Goal: Transaction & Acquisition: Download file/media

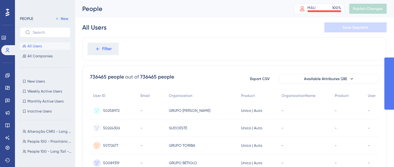
click at [156, 23] on div "All Users Save Segment" at bounding box center [234, 27] width 304 height 20
click at [48, 99] on span "Monthly Active Users" at bounding box center [45, 101] width 36 height 5
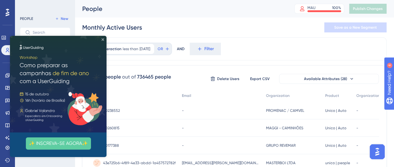
click at [103, 39] on icon "Close Preview" at bounding box center [103, 39] width 2 height 2
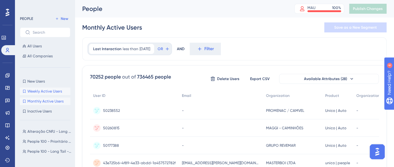
click at [29, 93] on span "Weekly Active Users" at bounding box center [44, 91] width 35 height 5
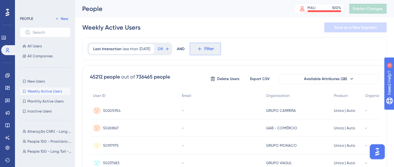
click at [201, 49] on icon at bounding box center [199, 48] width 3 height 3
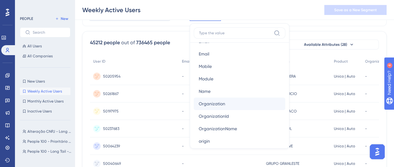
scroll to position [405, 0]
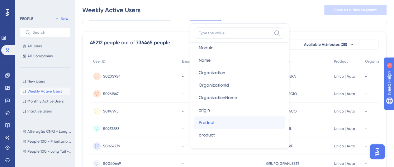
click at [225, 120] on button "Product Product" at bounding box center [240, 122] width 92 height 12
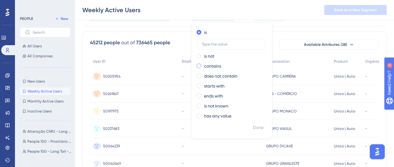
click at [217, 64] on label "contains" at bounding box center [212, 65] width 17 height 7
type input "auto"
click at [264, 128] on span "Done" at bounding box center [258, 127] width 11 height 7
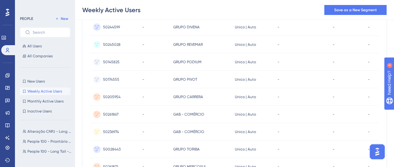
scroll to position [22, 0]
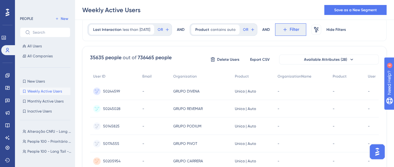
click at [297, 31] on span "Filter" at bounding box center [295, 29] width 10 height 7
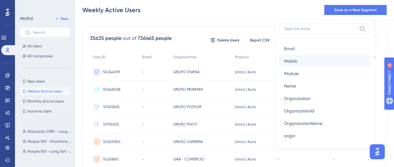
scroll to position [405, 0]
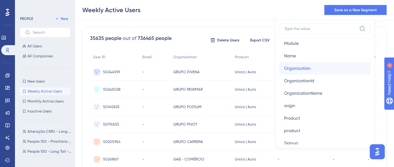
click at [307, 69] on span "Organization" at bounding box center [297, 68] width 26 height 7
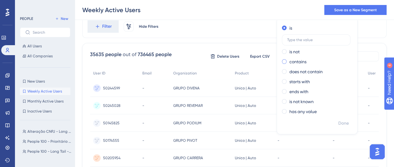
click at [300, 61] on label "contains" at bounding box center [298, 61] width 17 height 7
click at [327, 58] on input "text" at bounding box center [316, 60] width 58 height 4
type input "revemar"
click at [344, 122] on span "Done" at bounding box center [343, 123] width 11 height 7
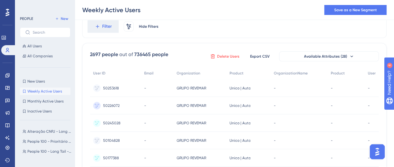
click at [233, 57] on span "Delete Users" at bounding box center [228, 56] width 22 height 5
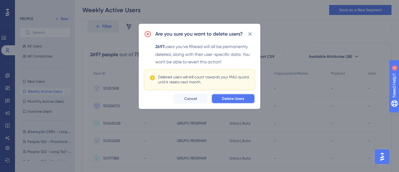
click at [236, 99] on span "Delete Users" at bounding box center [233, 98] width 22 height 5
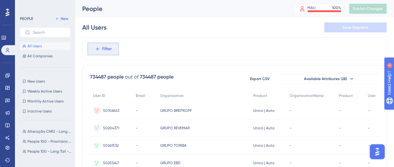
click at [106, 49] on span "Filter" at bounding box center [107, 48] width 10 height 7
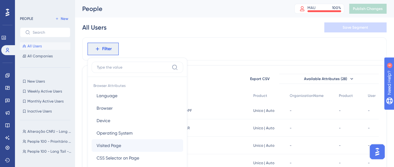
scroll to position [62, 0]
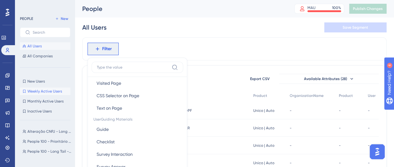
click at [50, 92] on span "Weekly Active Users" at bounding box center [44, 91] width 35 height 5
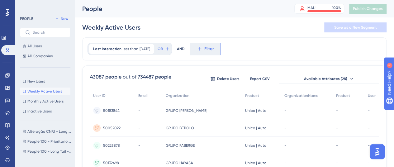
click at [203, 50] on icon at bounding box center [200, 49] width 6 height 6
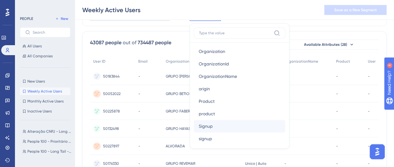
scroll to position [436, 0]
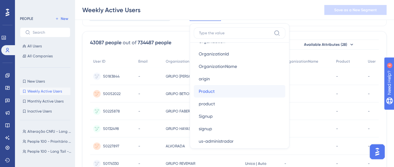
click at [225, 91] on button "Product Product" at bounding box center [240, 91] width 92 height 12
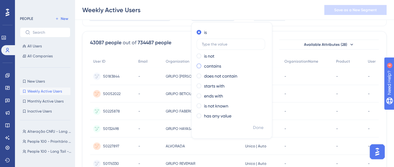
click at [217, 63] on label "contains" at bounding box center [212, 65] width 17 height 7
type input "auto"
click at [261, 128] on span "Done" at bounding box center [258, 127] width 11 height 7
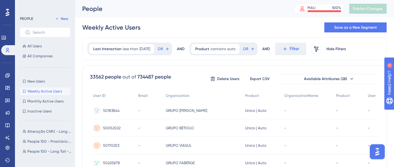
scroll to position [0, 0]
click at [295, 49] on span "Filter" at bounding box center [295, 48] width 10 height 7
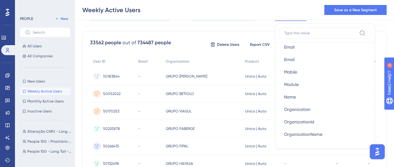
scroll to position [405, 0]
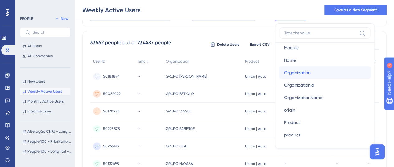
click at [307, 71] on span "Organization" at bounding box center [297, 72] width 26 height 7
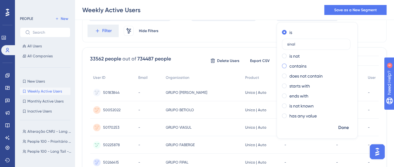
type input "sinal"
click at [287, 64] on span at bounding box center [284, 66] width 5 height 5
click at [289, 65] on input "radio" at bounding box center [289, 65] width 0 height 0
click at [348, 127] on span "Done" at bounding box center [343, 127] width 11 height 7
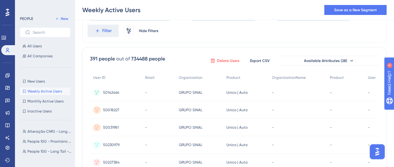
click at [231, 60] on span "Delete Users" at bounding box center [228, 60] width 22 height 5
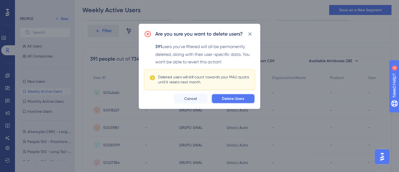
click at [237, 96] on span "Delete Users" at bounding box center [233, 98] width 22 height 5
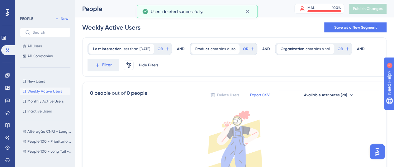
scroll to position [0, 0]
click at [321, 50] on span "contains" at bounding box center [313, 48] width 15 height 5
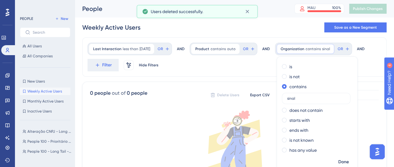
scroll to position [14, 0]
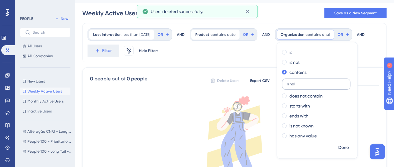
click at [303, 82] on input "sinal" at bounding box center [316, 84] width 58 height 4
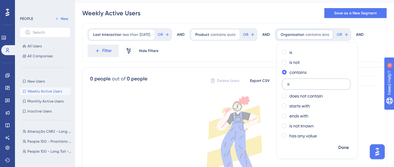
type input "s"
type input "itavema"
click at [343, 147] on span "Done" at bounding box center [343, 147] width 11 height 7
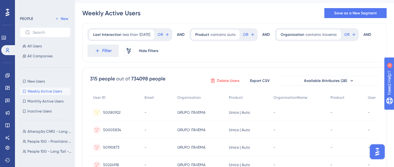
click at [234, 80] on span "Delete Users" at bounding box center [228, 80] width 22 height 5
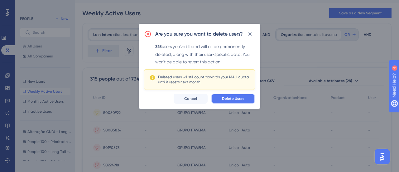
click at [236, 101] on button "Delete Users" at bounding box center [233, 98] width 44 height 10
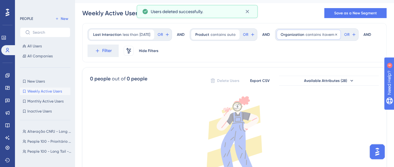
click at [321, 35] on span "contains" at bounding box center [313, 34] width 15 height 5
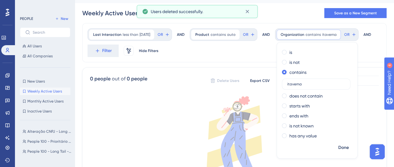
drag, startPoint x: 311, startPoint y: 84, endPoint x: 279, endPoint y: 87, distance: 32.0
click at [279, 87] on div "Last Interaction less than 7 days ago 7 days ago Remove OR AND Product contains…" at bounding box center [234, 116] width 304 height 187
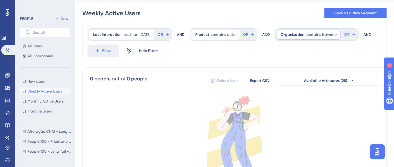
click at [331, 33] on span "itavema" at bounding box center [329, 34] width 15 height 5
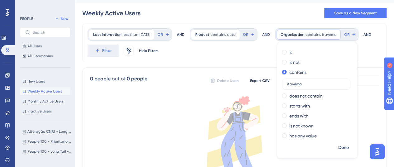
drag, startPoint x: 314, startPoint y: 83, endPoint x: 273, endPoint y: 89, distance: 42.2
click at [273, 89] on div "Last Interaction less than 7 days ago 7 days ago Remove OR AND Product contains…" at bounding box center [234, 116] width 304 height 187
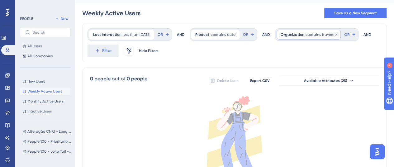
click at [328, 31] on div "Organization contains itavema itavema Remove" at bounding box center [309, 35] width 64 height 10
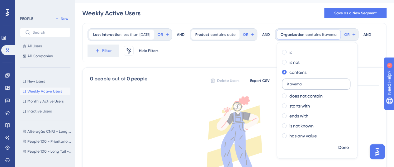
click at [317, 81] on label "itavema" at bounding box center [316, 84] width 69 height 11
click at [317, 82] on input "itavema" at bounding box center [316, 84] width 58 height 4
type input "i"
type input "dahr"
click at [348, 147] on span "Done" at bounding box center [343, 147] width 11 height 7
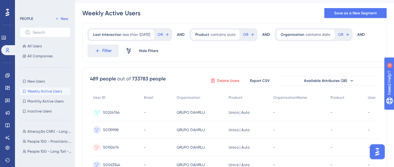
click at [231, 83] on span "Delete Users" at bounding box center [228, 80] width 22 height 5
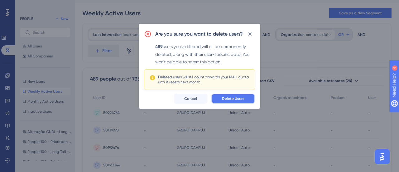
click at [244, 101] on button "Delete Users" at bounding box center [233, 98] width 44 height 10
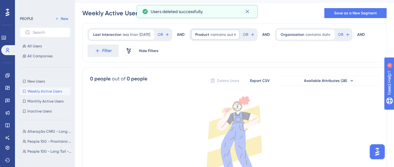
click at [226, 34] on span "contains" at bounding box center [218, 34] width 15 height 5
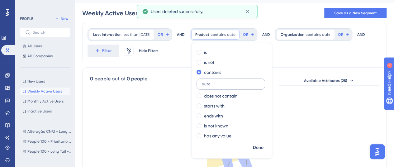
drag, startPoint x: 220, startPoint y: 83, endPoint x: 203, endPoint y: 79, distance: 17.1
click at [203, 79] on label "auto" at bounding box center [231, 84] width 69 height 11
click at [314, 43] on div "Last Interaction less than 7 days ago 7 days ago Remove OR AND Product contains…" at bounding box center [234, 42] width 304 height 39
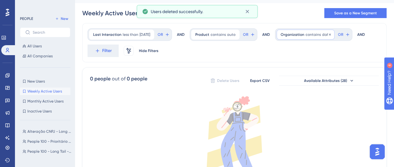
click at [316, 35] on span "contains" at bounding box center [313, 34] width 15 height 5
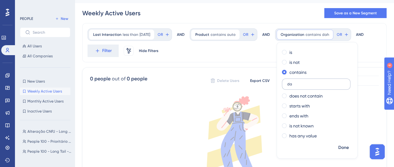
type input "d"
type input "revema"
click at [349, 146] on span "Done" at bounding box center [343, 147] width 11 height 7
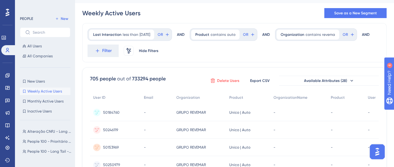
click at [229, 78] on span "Delete Users" at bounding box center [228, 80] width 22 height 5
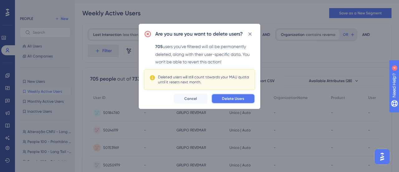
click at [233, 98] on span "Delete Users" at bounding box center [233, 98] width 22 height 5
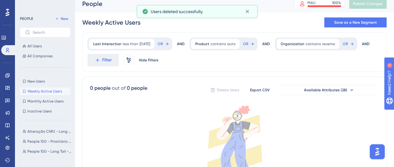
scroll to position [0, 0]
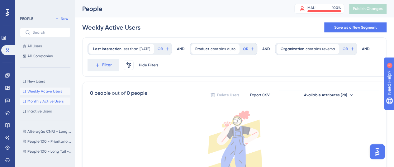
click at [41, 99] on span "Monthly Active Users" at bounding box center [45, 101] width 36 height 5
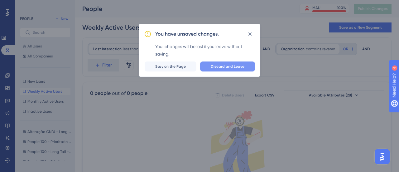
click at [215, 67] on span "Discard and Leave" at bounding box center [228, 66] width 34 height 5
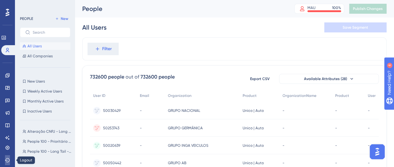
click at [7, 161] on icon at bounding box center [7, 160] width 5 height 5
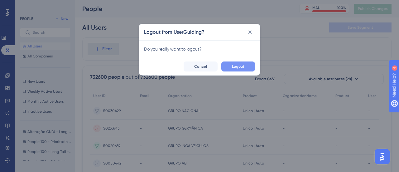
click at [242, 62] on button "Logout" at bounding box center [238, 66] width 34 height 10
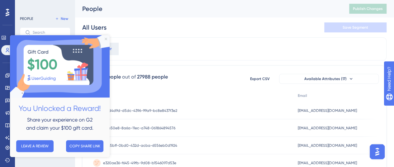
click at [105, 39] on icon "Close Preview" at bounding box center [106, 39] width 2 height 2
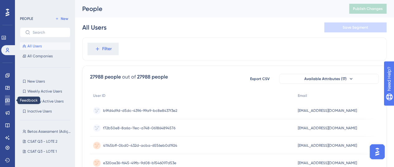
click at [10, 97] on link at bounding box center [7, 100] width 5 height 10
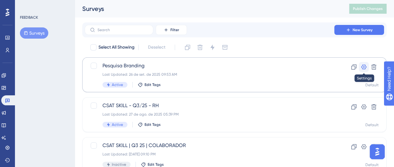
click at [362, 69] on icon at bounding box center [364, 67] width 6 height 6
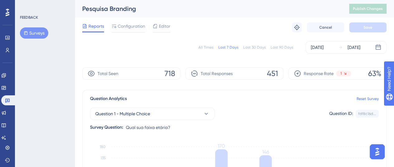
scroll to position [62, 0]
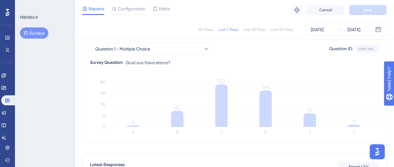
click at [213, 28] on div "All Times" at bounding box center [206, 29] width 15 height 5
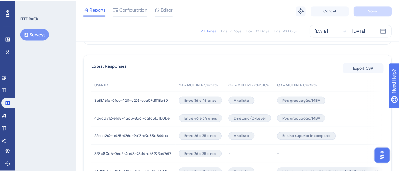
scroll to position [153, 0]
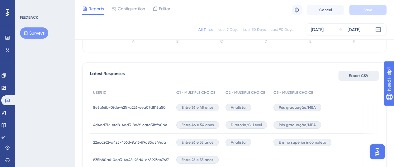
click at [357, 78] on button "Export CSV" at bounding box center [358, 76] width 41 height 10
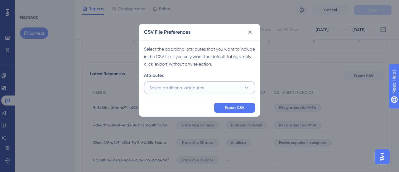
click at [224, 89] on button "Select additional attributes" at bounding box center [199, 87] width 111 height 12
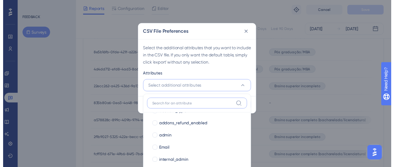
scroll to position [105, 0]
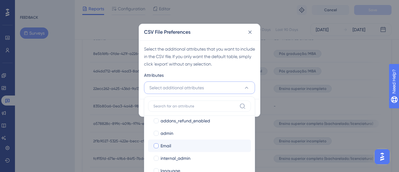
click at [184, 144] on div "Email" at bounding box center [202, 145] width 85 height 7
checkbox input "true"
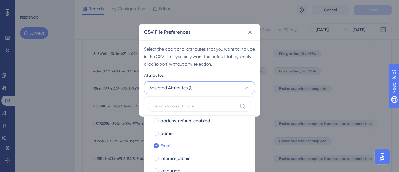
click at [242, 76] on div "Attributes" at bounding box center [199, 76] width 111 height 10
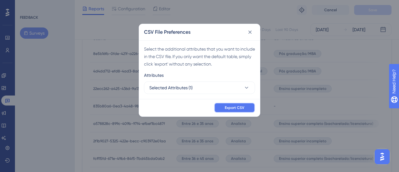
click at [233, 111] on button "Export CSV" at bounding box center [234, 108] width 41 height 10
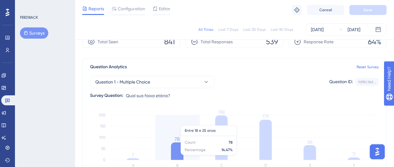
scroll to position [0, 0]
